Goal: Use online tool/utility: Utilize a website feature to perform a specific function

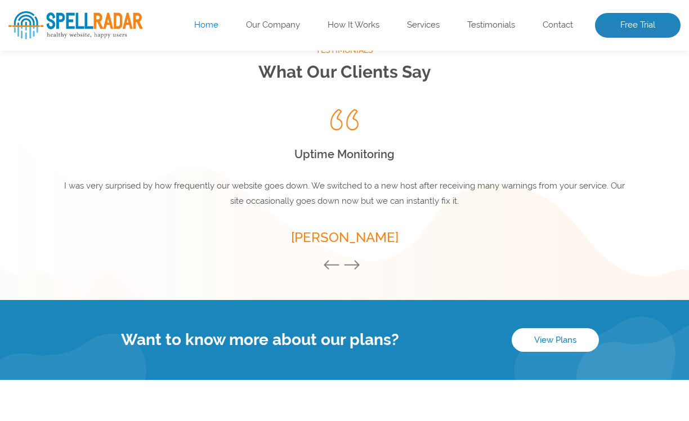
scroll to position [1624, 0]
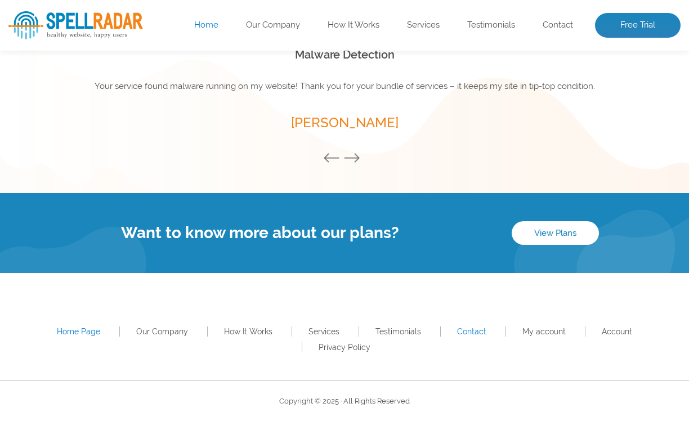
click at [470, 332] on link "Contact" at bounding box center [471, 331] width 29 height 9
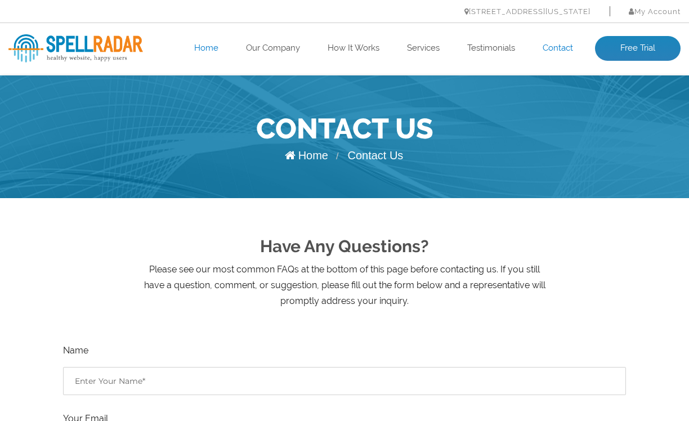
click at [211, 48] on link "Home" at bounding box center [206, 48] width 24 height 11
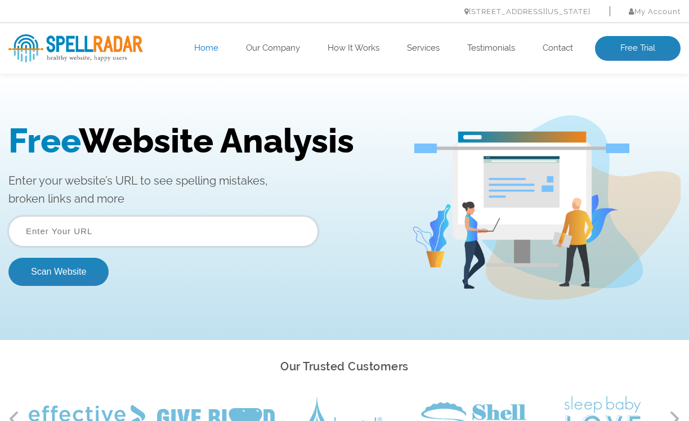
click at [90, 230] on input "text" at bounding box center [163, 231] width 310 height 30
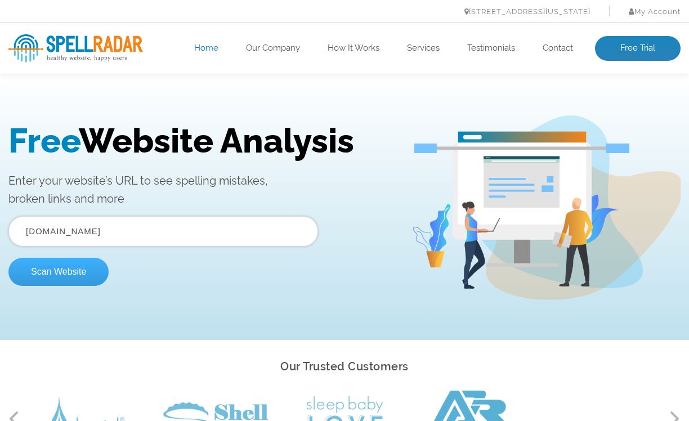
type input "www.themonscheinteam.com"
click at [55, 271] on button "Scan Website" at bounding box center [58, 272] width 100 height 28
